Goal: Task Accomplishment & Management: Manage account settings

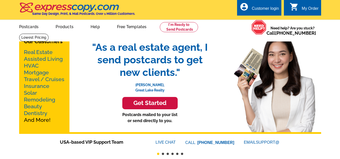
click at [270, 9] on div "Customer login" at bounding box center [264, 9] width 27 height 7
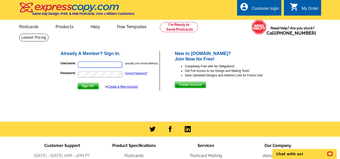
type input "lisa@thevalleyrealty.net"
click at [90, 87] on span "Sign In" at bounding box center [88, 86] width 21 height 6
